Goal: Task Accomplishment & Management: Complete application form

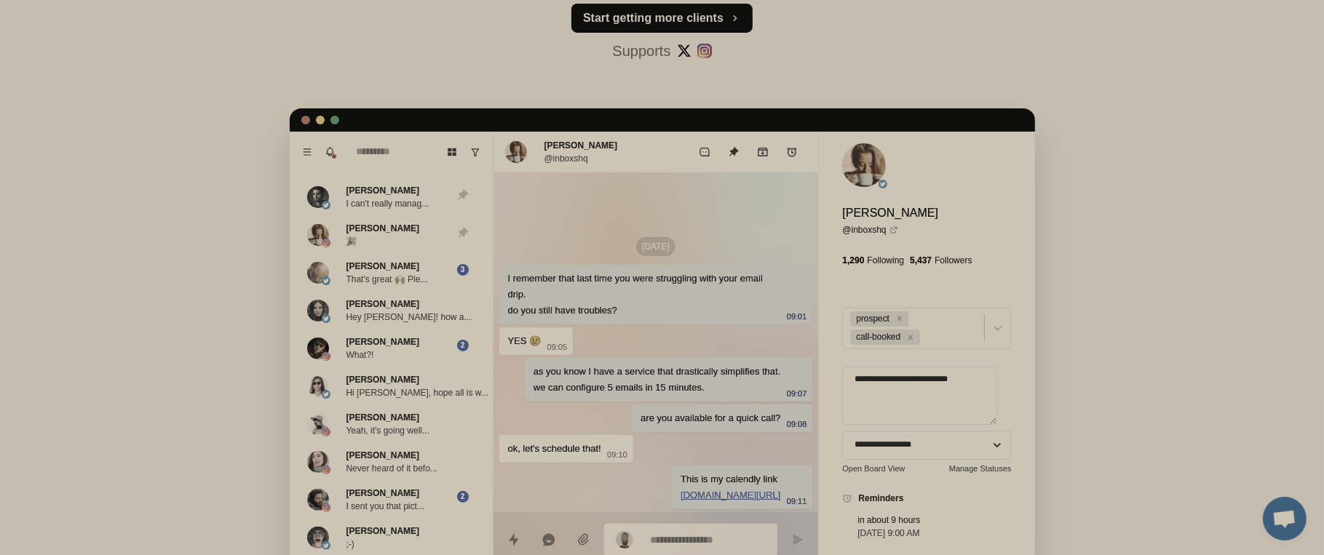
scroll to position [35, 0]
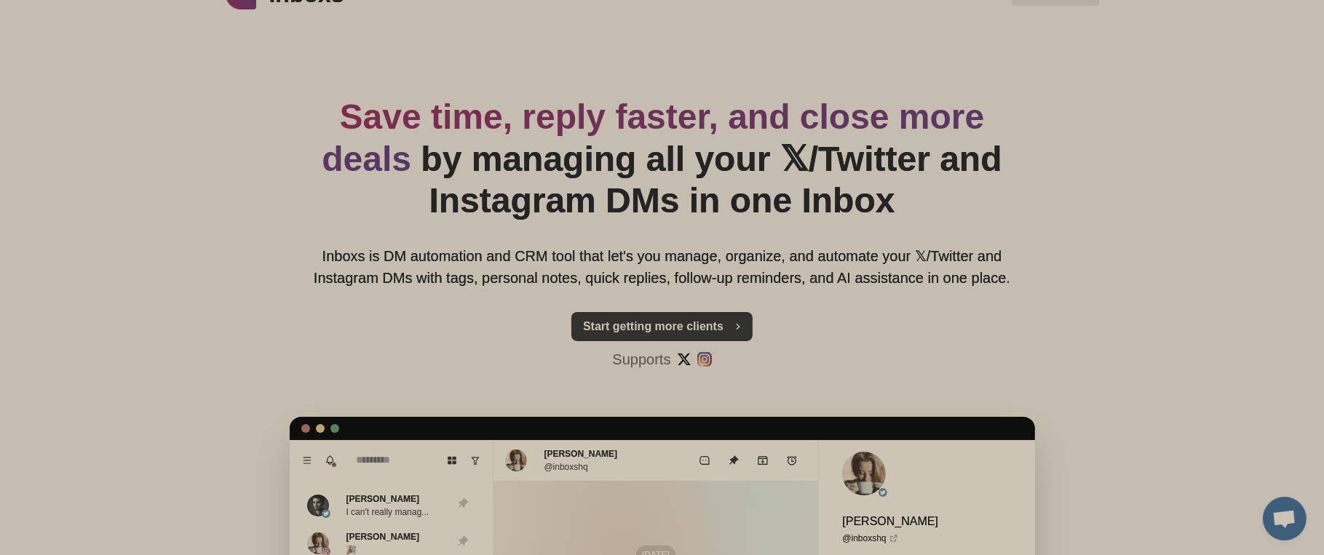
click at [679, 325] on button "Start getting more clients" at bounding box center [661, 326] width 181 height 29
type textarea "*"
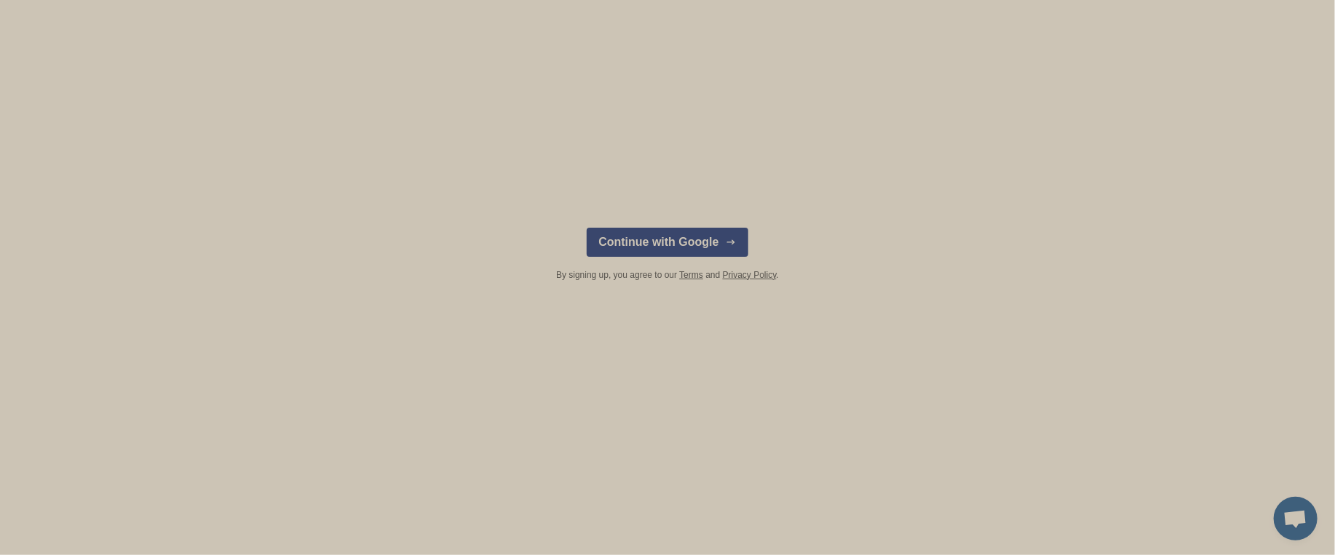
click at [670, 242] on button "Continue with Google" at bounding box center [667, 242] width 161 height 29
